Goal: Find specific page/section: Find specific page/section

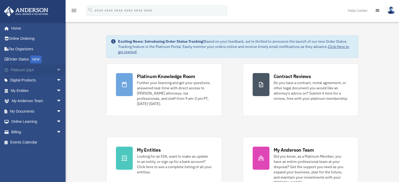
click at [60, 69] on span "arrow_drop_down" at bounding box center [61, 70] width 10 height 11
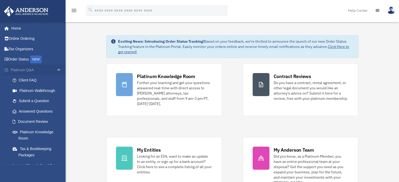
click at [60, 69] on span "arrow_drop_up" at bounding box center [61, 70] width 10 height 11
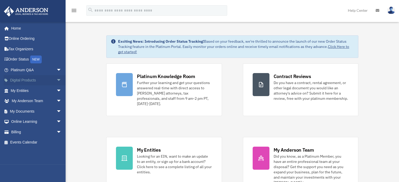
click at [57, 77] on span "arrow_drop_down" at bounding box center [61, 80] width 10 height 11
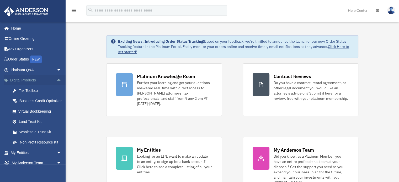
click at [57, 77] on span "arrow_drop_up" at bounding box center [61, 80] width 10 height 11
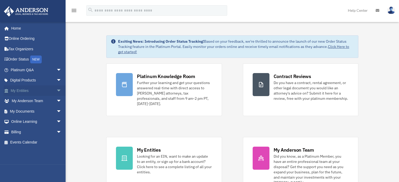
click at [56, 90] on span "arrow_drop_down" at bounding box center [61, 90] width 10 height 11
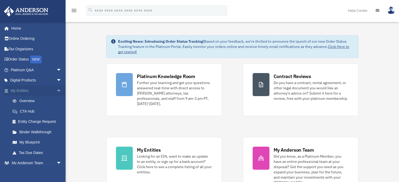
click at [56, 90] on span "arrow_drop_up" at bounding box center [61, 90] width 10 height 11
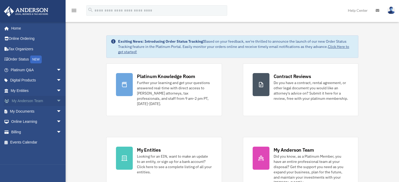
click at [56, 101] on span "arrow_drop_down" at bounding box center [61, 101] width 10 height 11
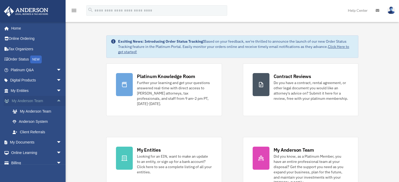
click at [56, 101] on span "arrow_drop_up" at bounding box center [61, 101] width 10 height 11
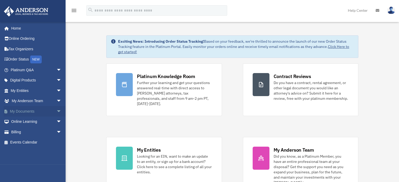
click at [59, 112] on span "arrow_drop_down" at bounding box center [61, 111] width 10 height 11
click at [58, 110] on span "arrow_drop_up" at bounding box center [61, 111] width 10 height 11
click at [56, 118] on span "arrow_drop_down" at bounding box center [61, 122] width 10 height 11
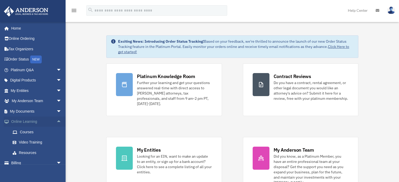
click at [56, 118] on span "arrow_drop_up" at bounding box center [61, 122] width 10 height 11
click at [56, 132] on span "arrow_drop_down" at bounding box center [61, 132] width 10 height 11
click at [56, 132] on span "arrow_drop_up" at bounding box center [61, 132] width 10 height 11
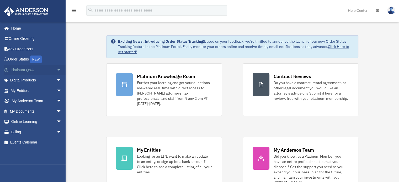
click at [62, 69] on span "arrow_drop_down" at bounding box center [61, 70] width 10 height 11
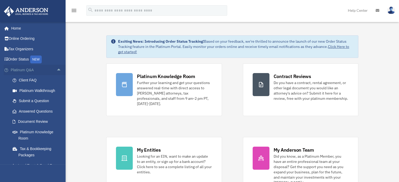
click at [62, 69] on span "arrow_drop_up" at bounding box center [61, 70] width 10 height 11
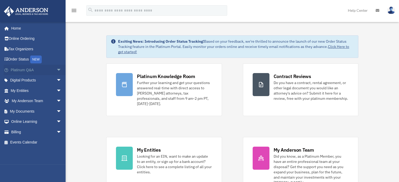
click at [56, 69] on span "arrow_drop_down" at bounding box center [61, 70] width 10 height 11
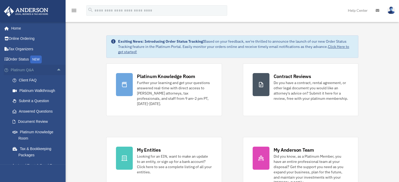
click at [56, 69] on span "arrow_drop_up" at bounding box center [61, 70] width 10 height 11
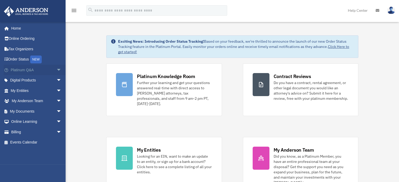
click at [56, 69] on span "arrow_drop_down" at bounding box center [61, 70] width 10 height 11
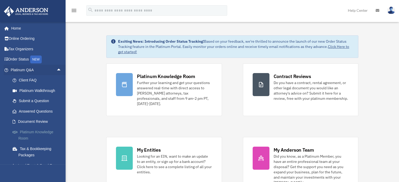
click at [44, 130] on link "Platinum Knowledge Room" at bounding box center [38, 135] width 62 height 17
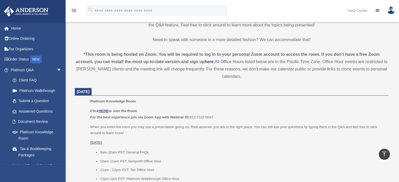
scroll to position [157, 0]
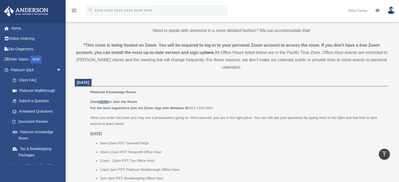
click at [105, 101] on u "HERE" at bounding box center [104, 102] width 10 height 4
click at [250, 101] on p "Click HERE to Join the Room For the best experience join via Zoom App with Webi…" at bounding box center [237, 105] width 295 height 12
click at [25, 25] on link "Home" at bounding box center [37, 28] width 66 height 10
